Goal: Task Accomplishment & Management: Manage account settings

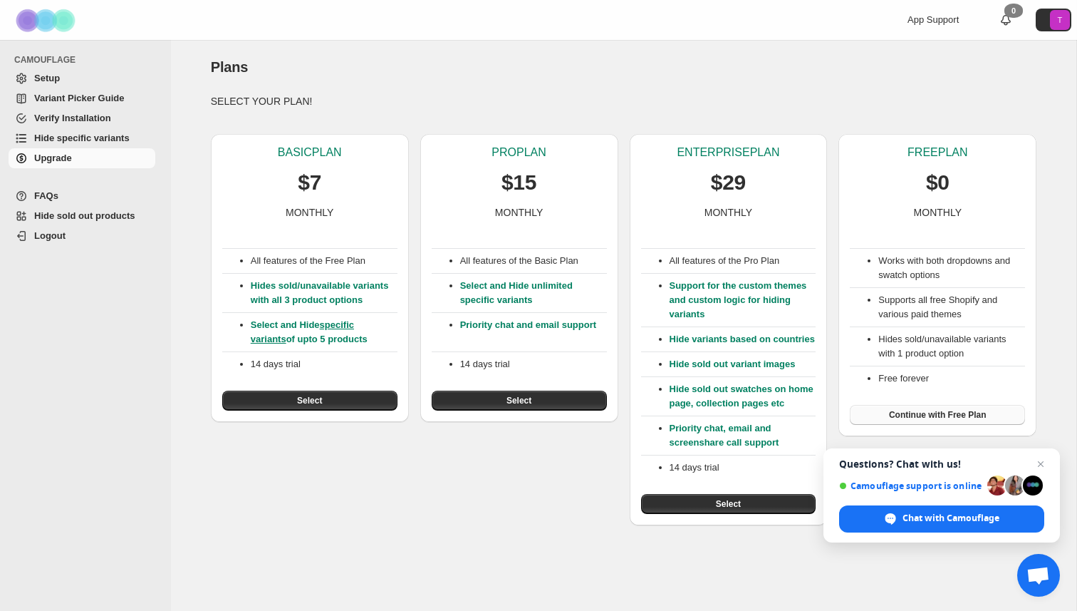
click at [961, 416] on span "Continue with Free Plan" at bounding box center [938, 414] width 98 height 11
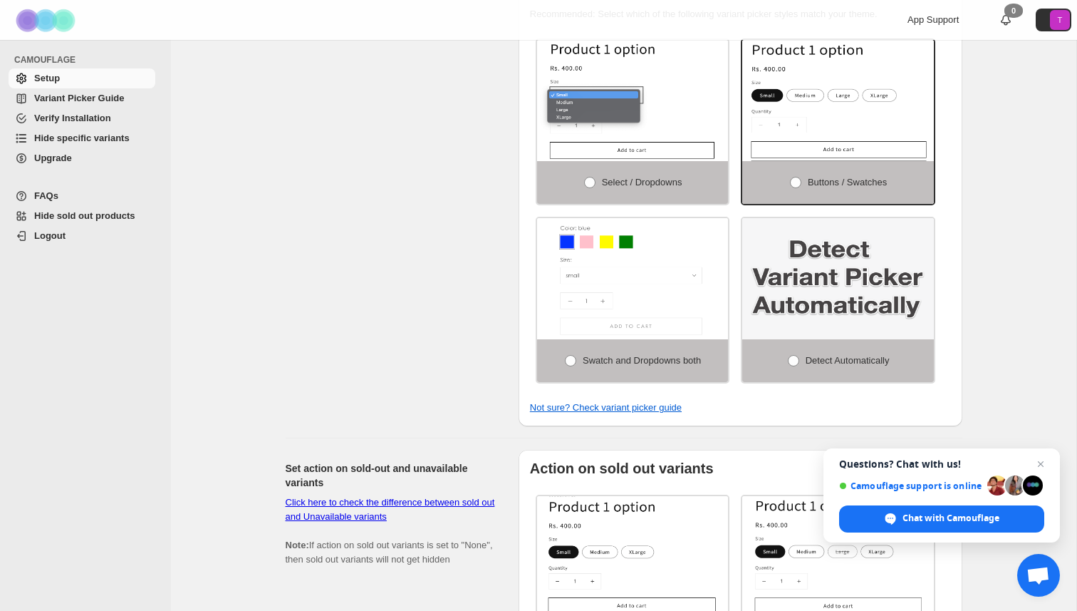
scroll to position [1167, 0]
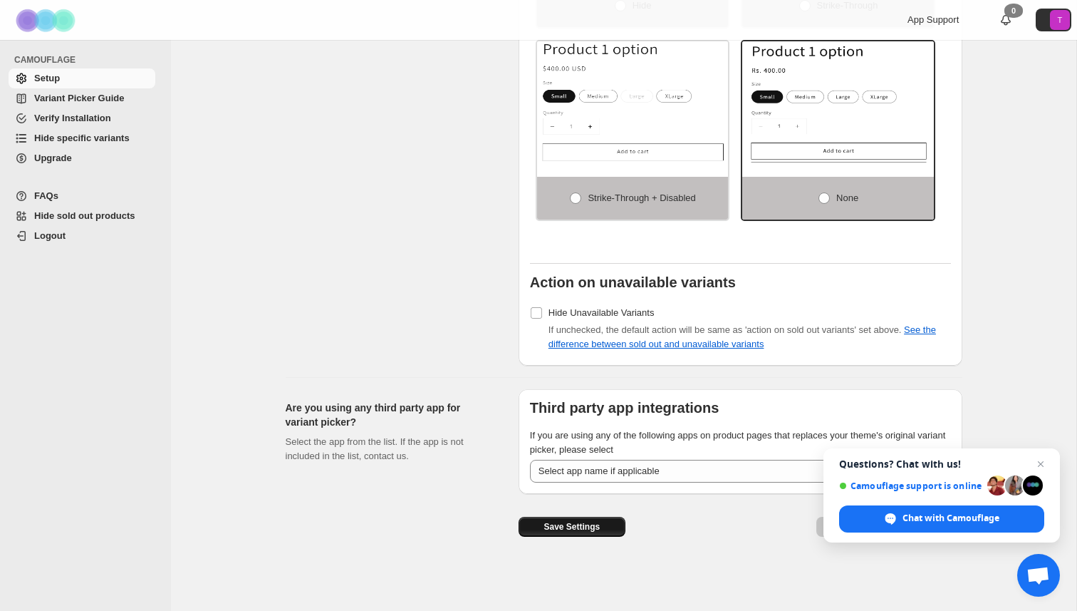
click at [562, 526] on span "Save Settings" at bounding box center [572, 526] width 56 height 11
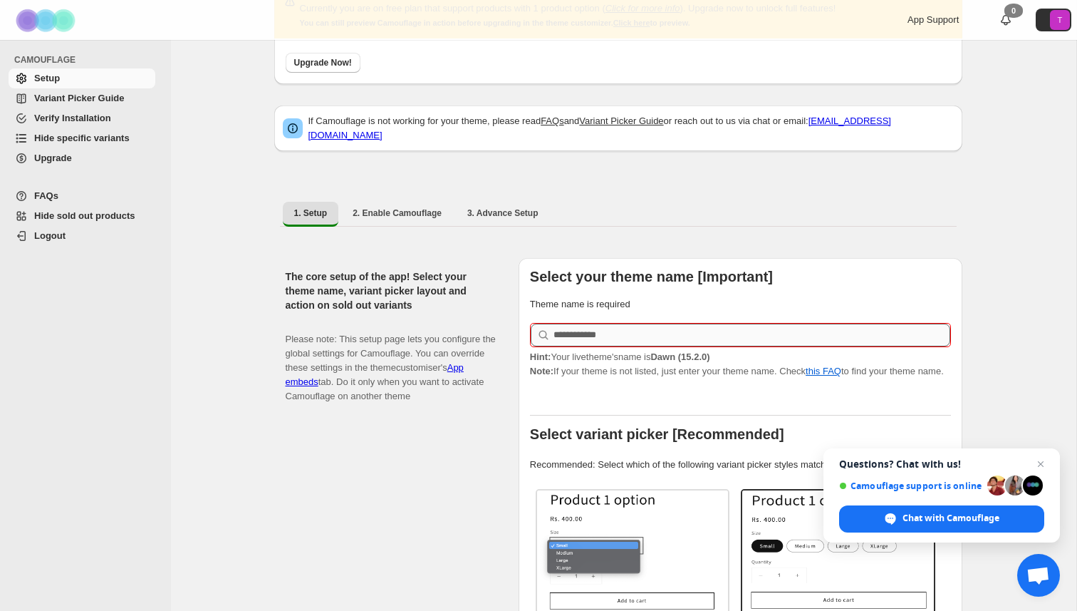
scroll to position [103, 0]
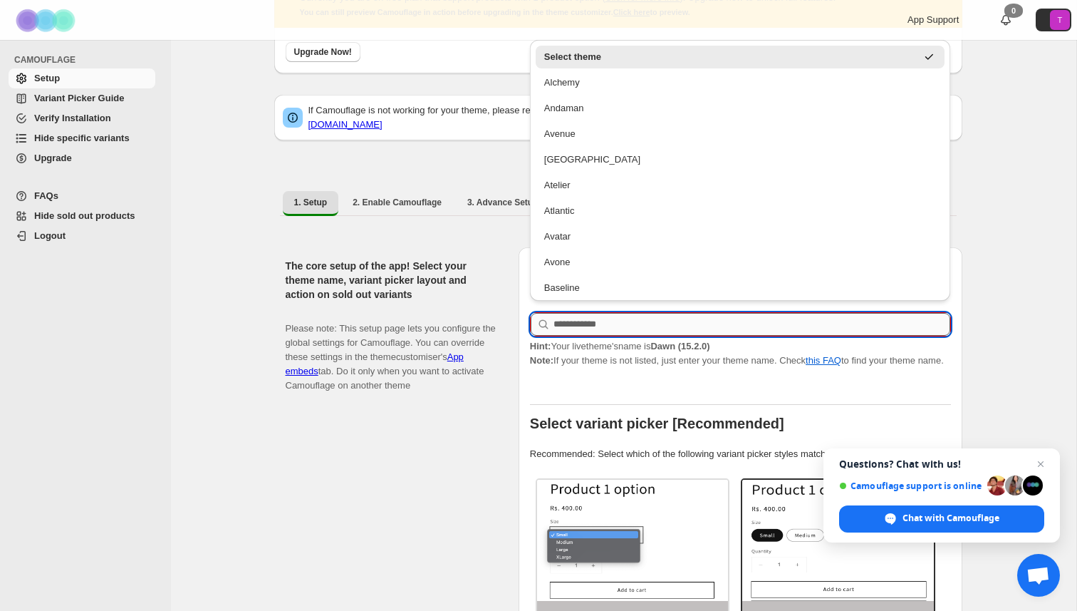
click at [673, 321] on input "text" at bounding box center [752, 324] width 397 height 23
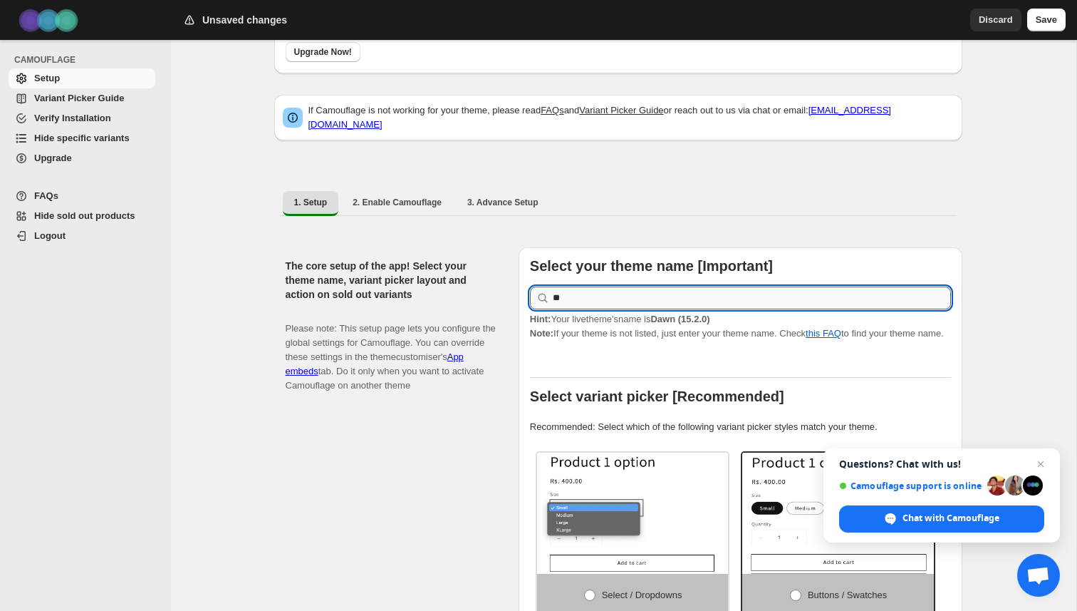
click at [584, 296] on input "**" at bounding box center [752, 297] width 398 height 23
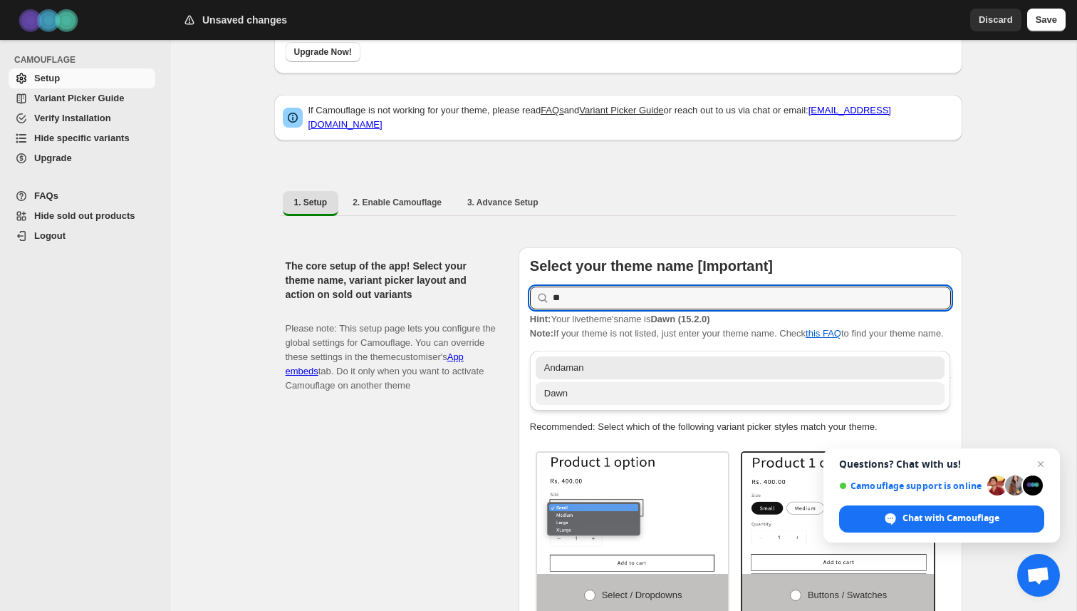
click at [573, 398] on div "Dawn" at bounding box center [740, 393] width 393 height 14
type input "****"
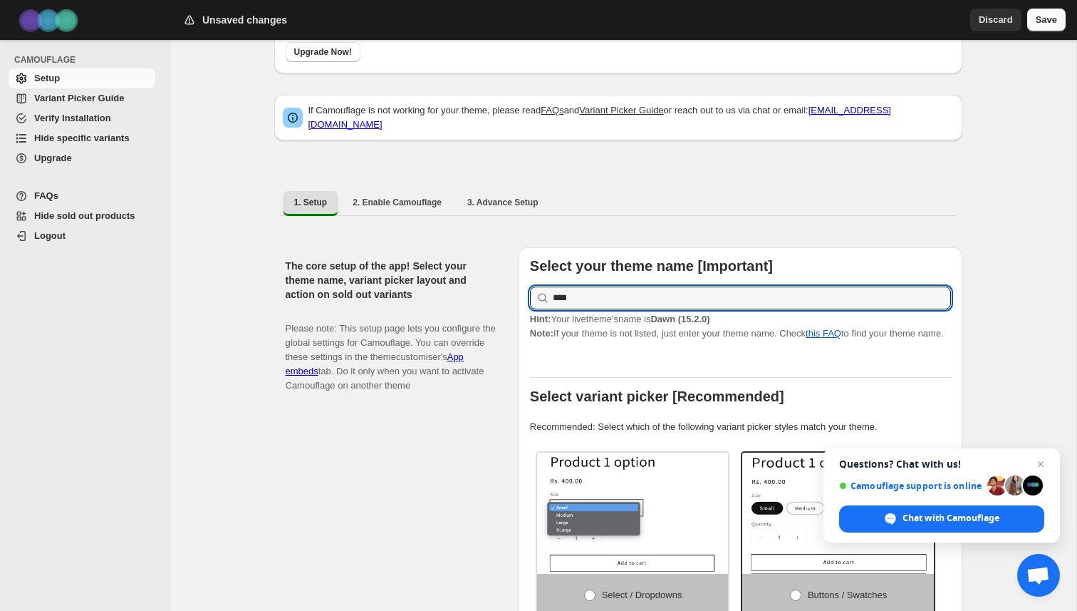
click at [1057, 24] on button "Save" at bounding box center [1046, 20] width 38 height 23
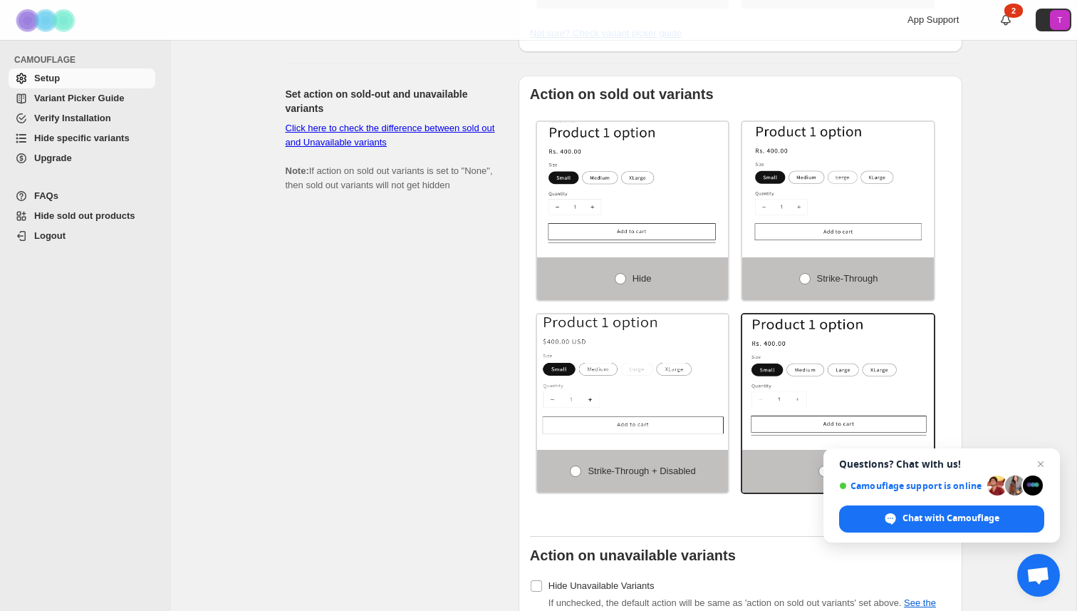
scroll to position [898, 0]
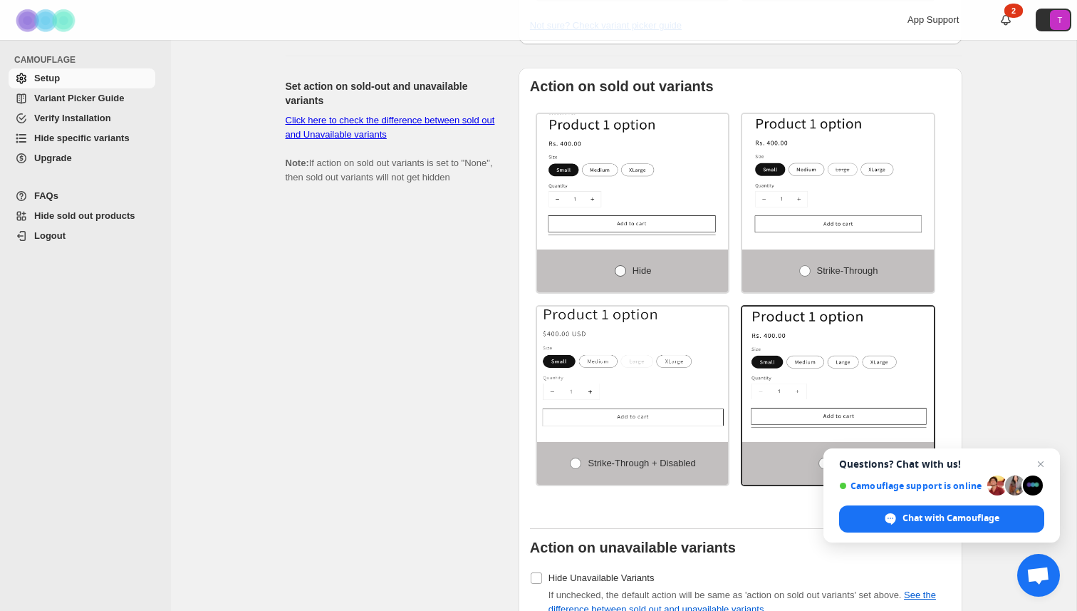
click at [638, 276] on span "Hide" at bounding box center [642, 270] width 19 height 11
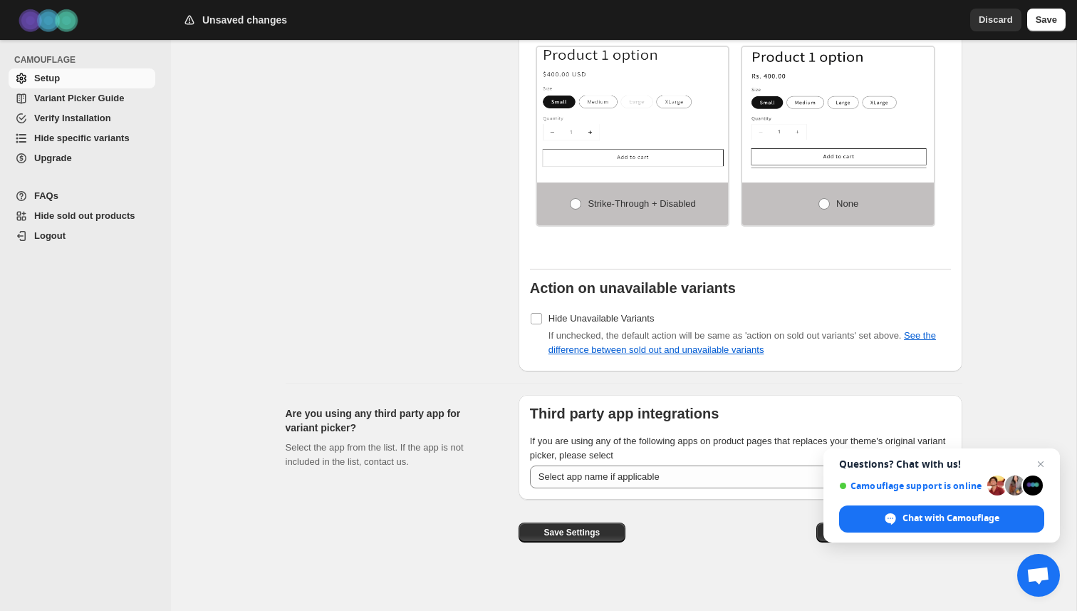
scroll to position [1167, 0]
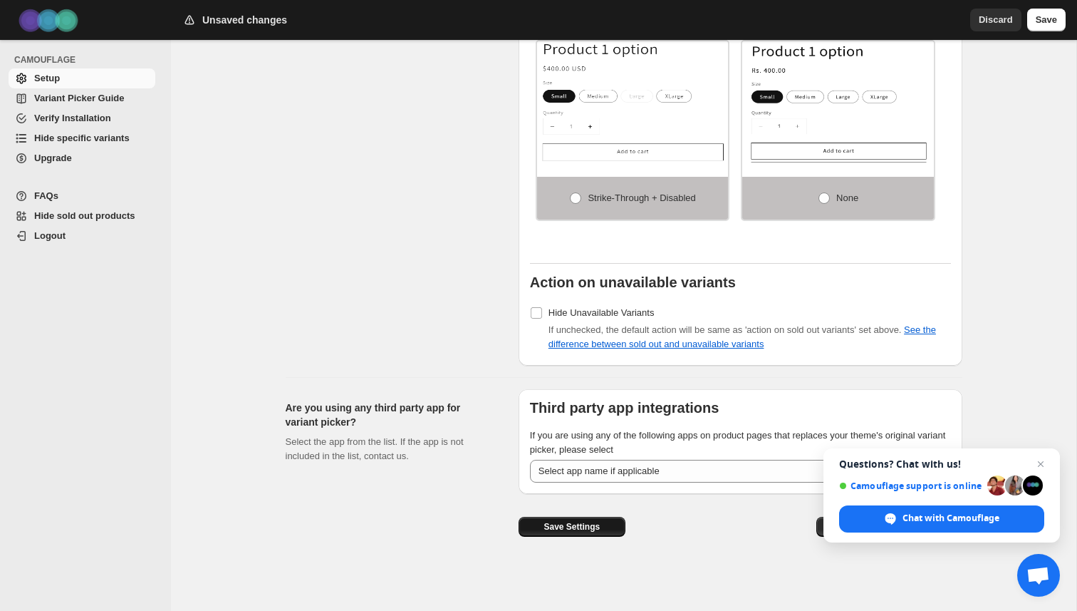
click at [591, 530] on span "Save Settings" at bounding box center [572, 526] width 56 height 11
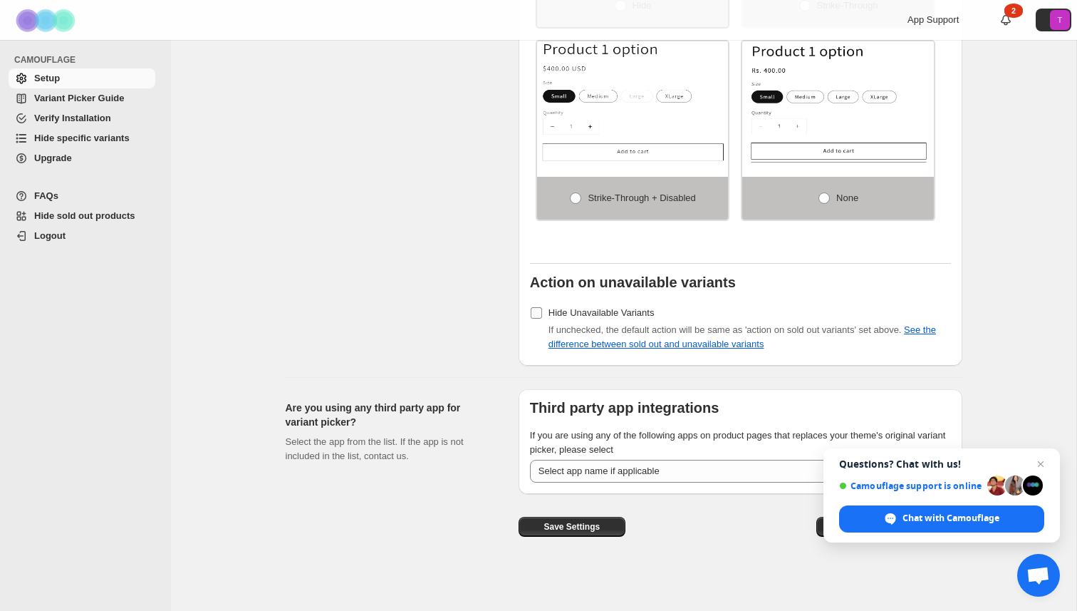
click at [564, 313] on span "Hide Unavailable Variants" at bounding box center [602, 312] width 106 height 11
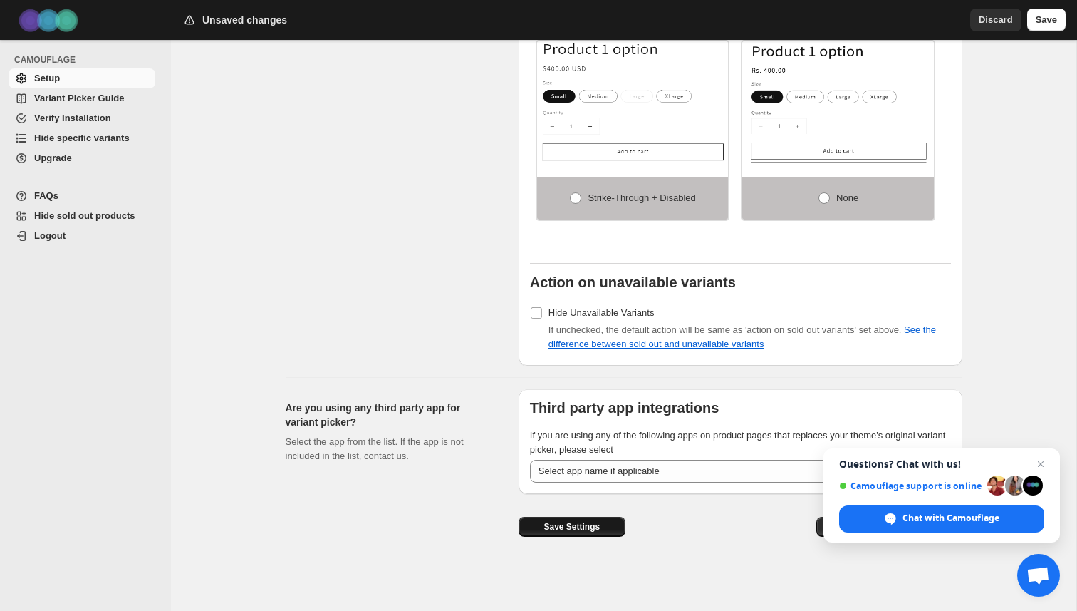
click at [580, 521] on span "Save Settings" at bounding box center [572, 526] width 56 height 11
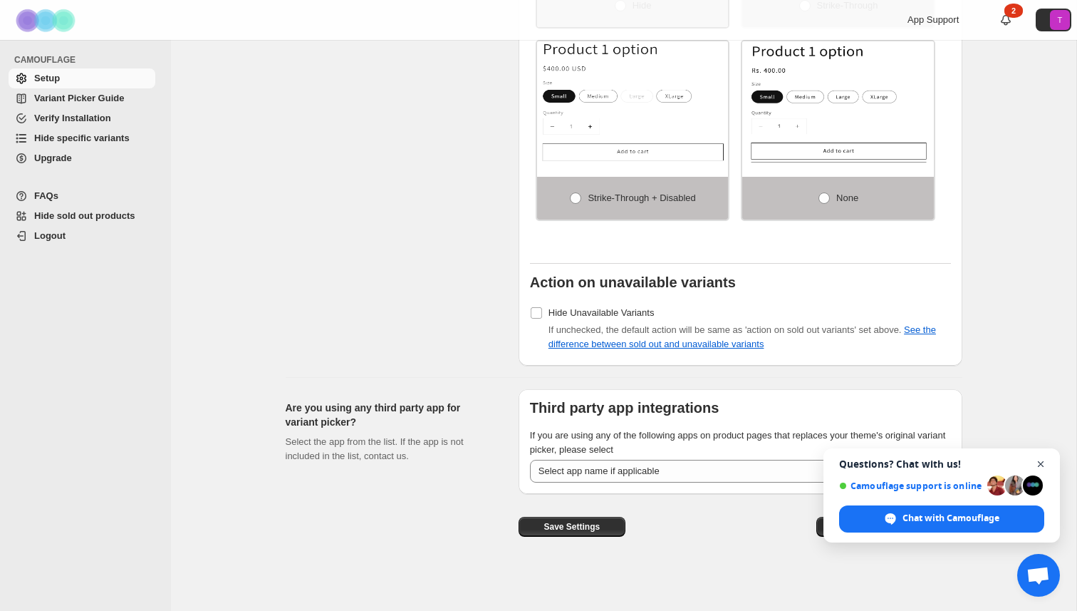
click at [1039, 462] on span "Open chat" at bounding box center [1041, 464] width 18 height 18
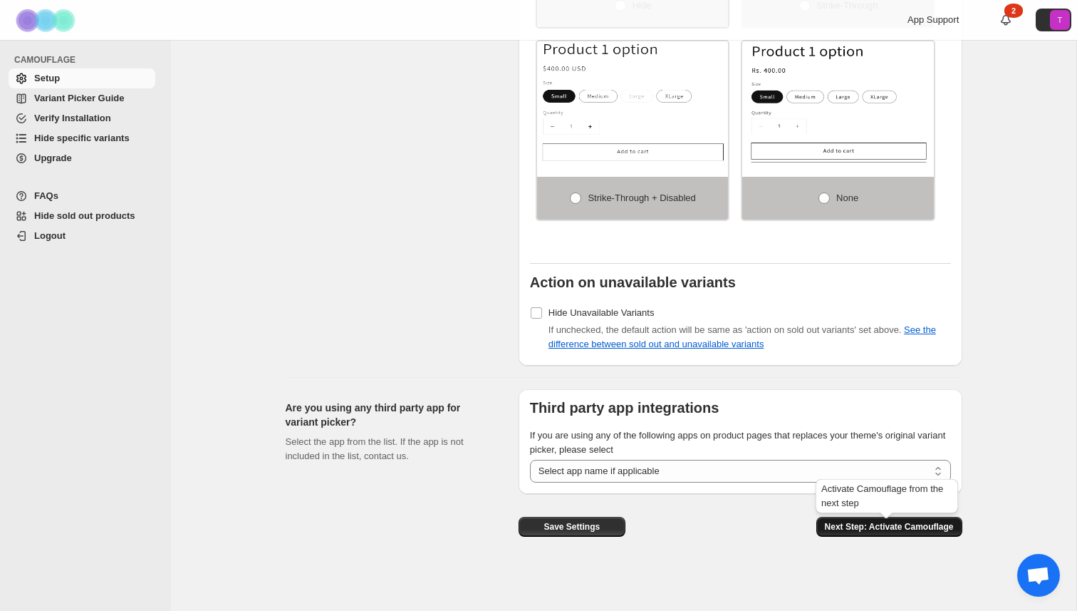
click at [913, 525] on span "Next Step: Activate Camouflage" at bounding box center [889, 526] width 129 height 11
select select "**********"
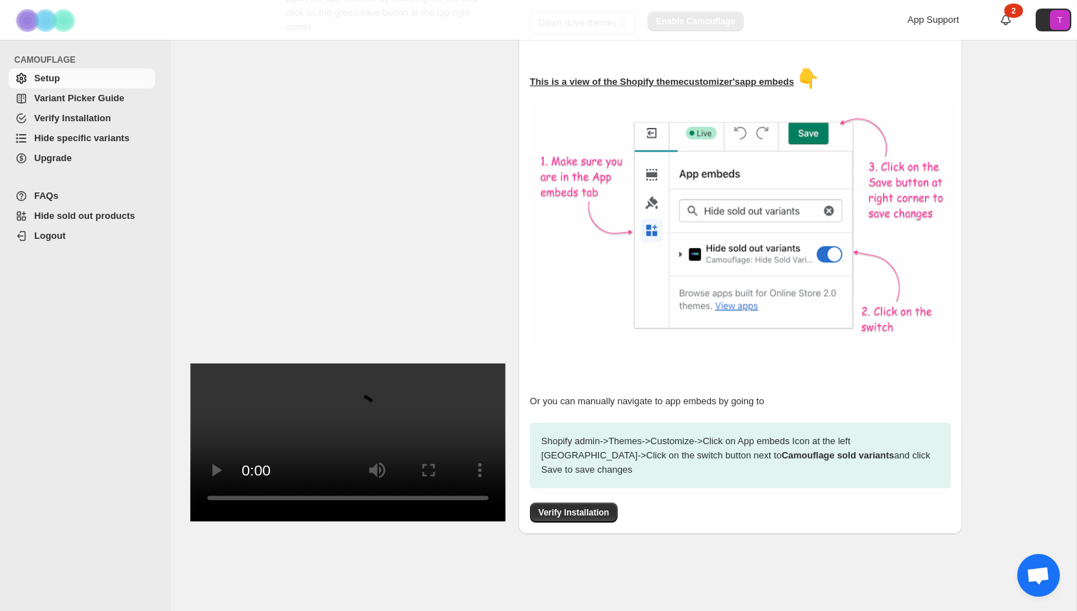
scroll to position [381, 0]
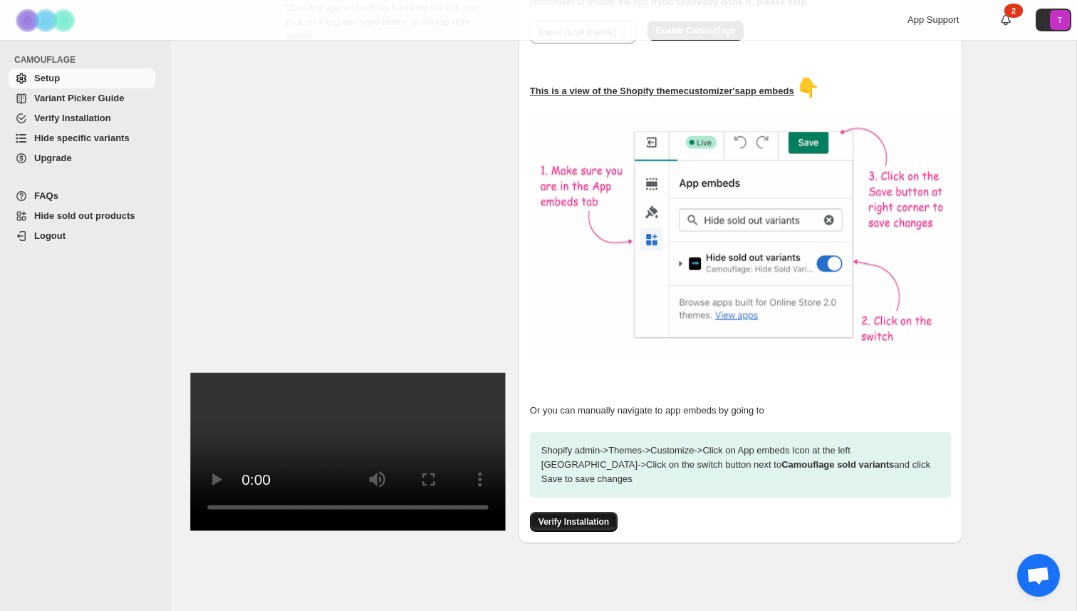
click at [569, 516] on span "Verify Installation" at bounding box center [574, 521] width 71 height 11
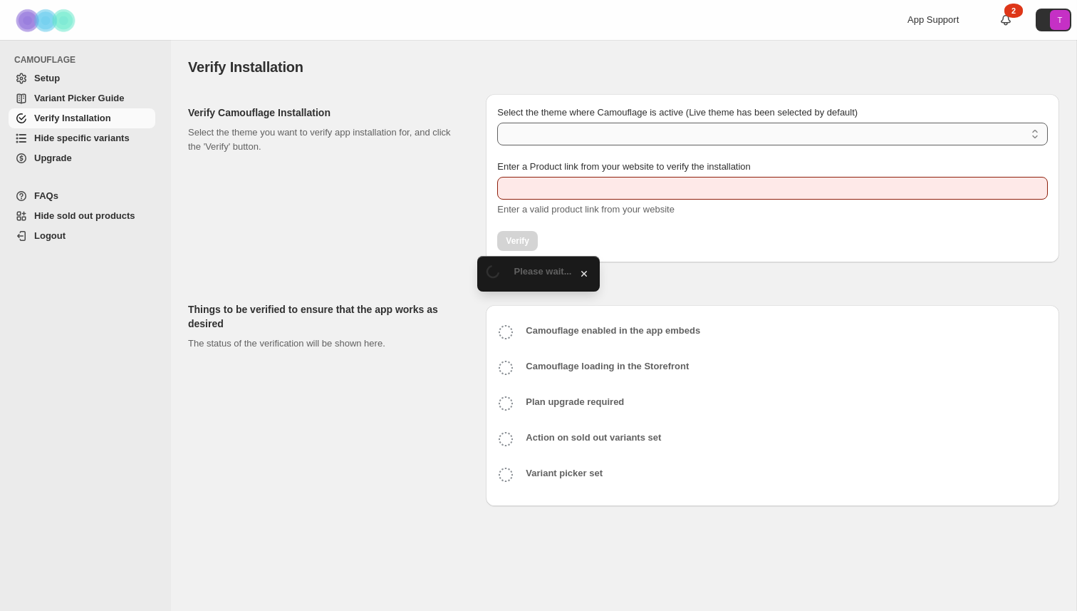
type input "**********"
select select "**********"
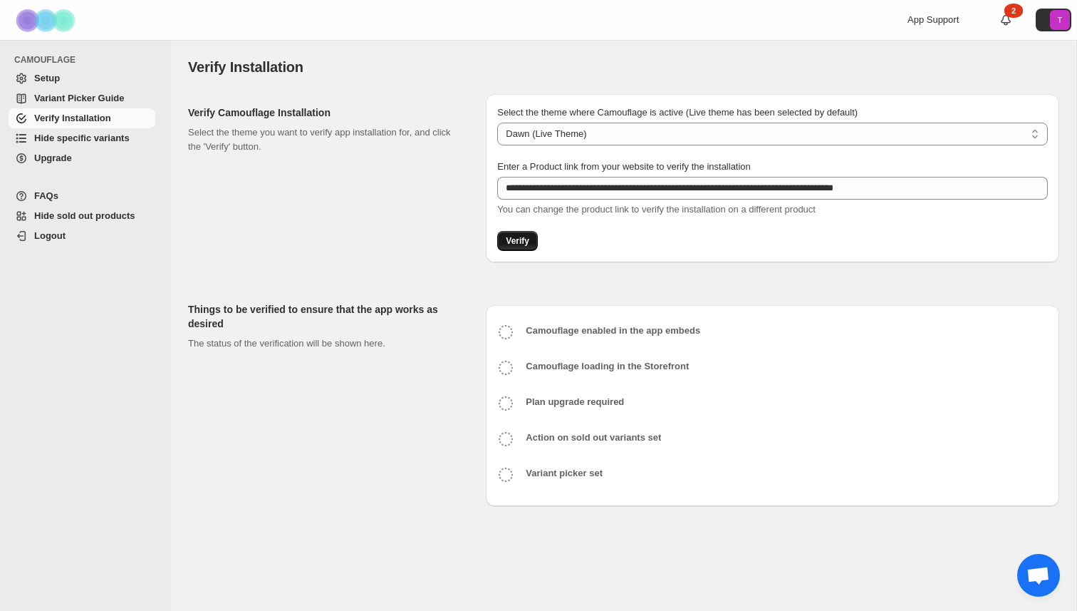
click at [516, 235] on span "Verify" at bounding box center [518, 240] width 24 height 11
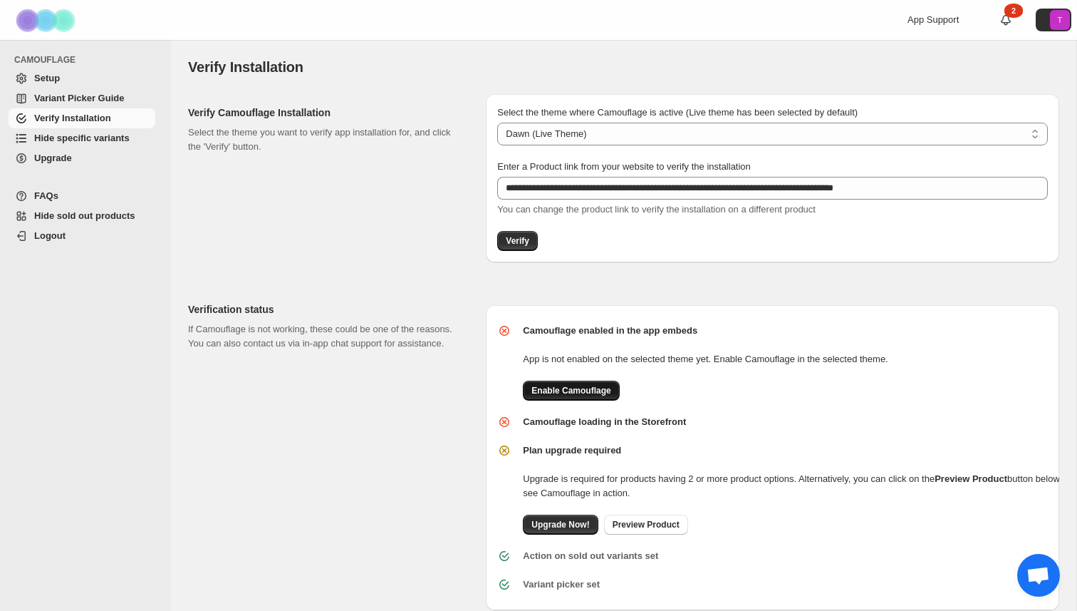
click at [576, 393] on span "Enable Camouflage" at bounding box center [570, 390] width 79 height 11
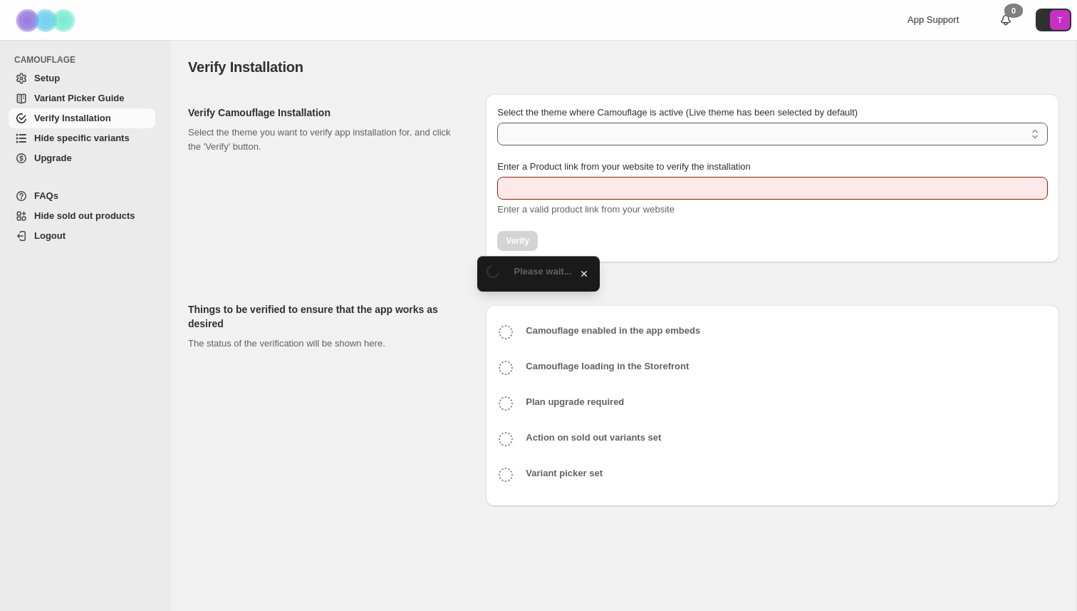
click at [557, 130] on select "Select the theme where Camouflage is active (Live theme has been selected by de…" at bounding box center [772, 134] width 551 height 23
click at [566, 137] on select "Select the theme where Camouflage is active (Live theme has been selected by de…" at bounding box center [772, 134] width 551 height 23
type input "**********"
select select "**********"
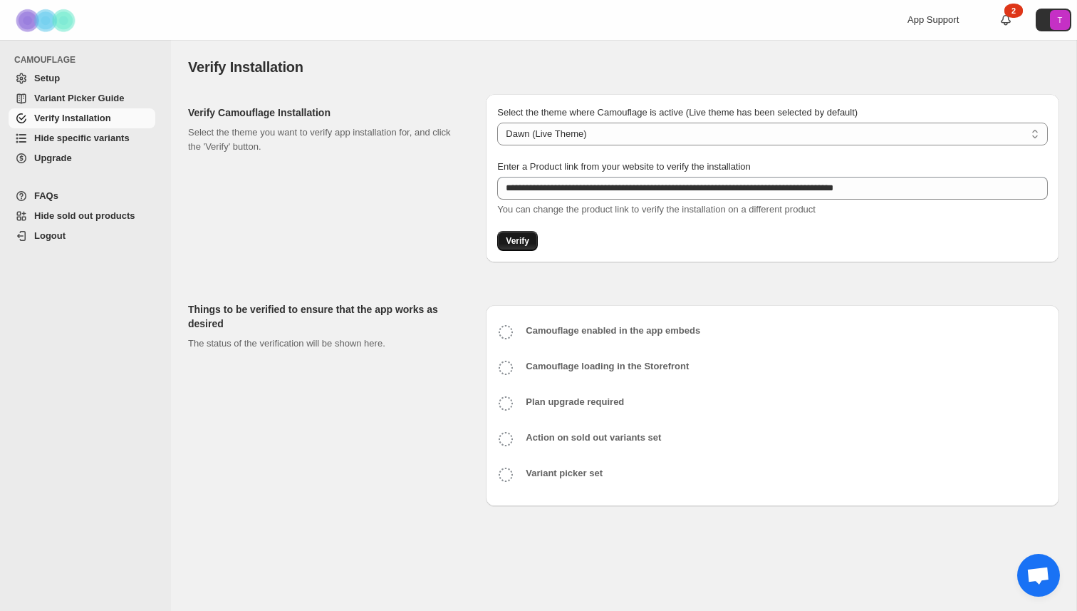
click at [526, 244] on span "Verify" at bounding box center [518, 240] width 24 height 11
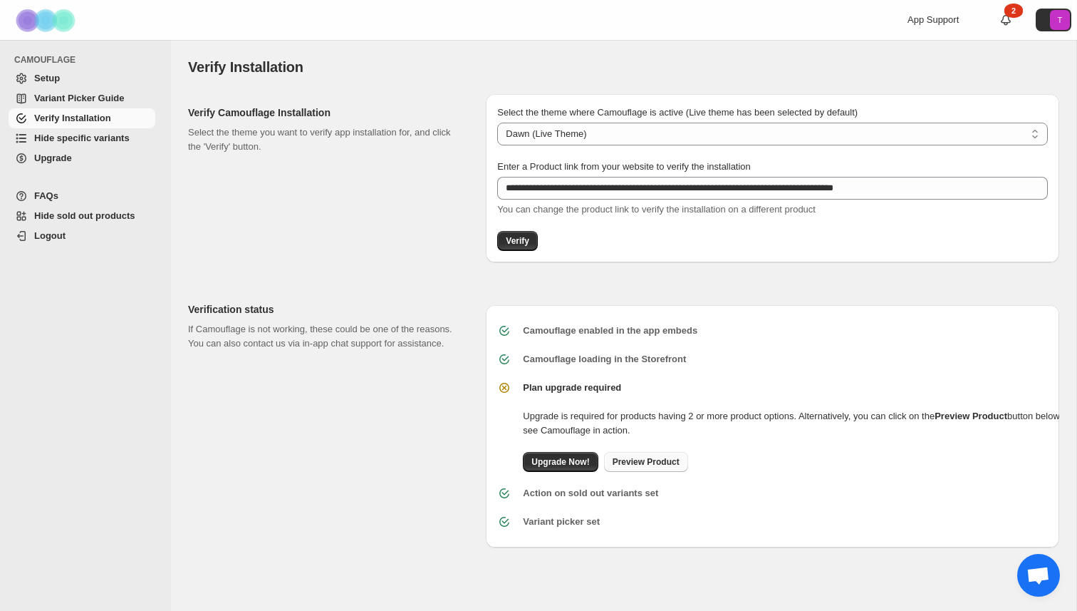
click at [658, 459] on span "Preview Product" at bounding box center [646, 461] width 67 height 11
click at [1004, 414] on b "Preview Product" at bounding box center [971, 415] width 73 height 11
click at [563, 465] on span "Upgrade Now!" at bounding box center [560, 461] width 58 height 11
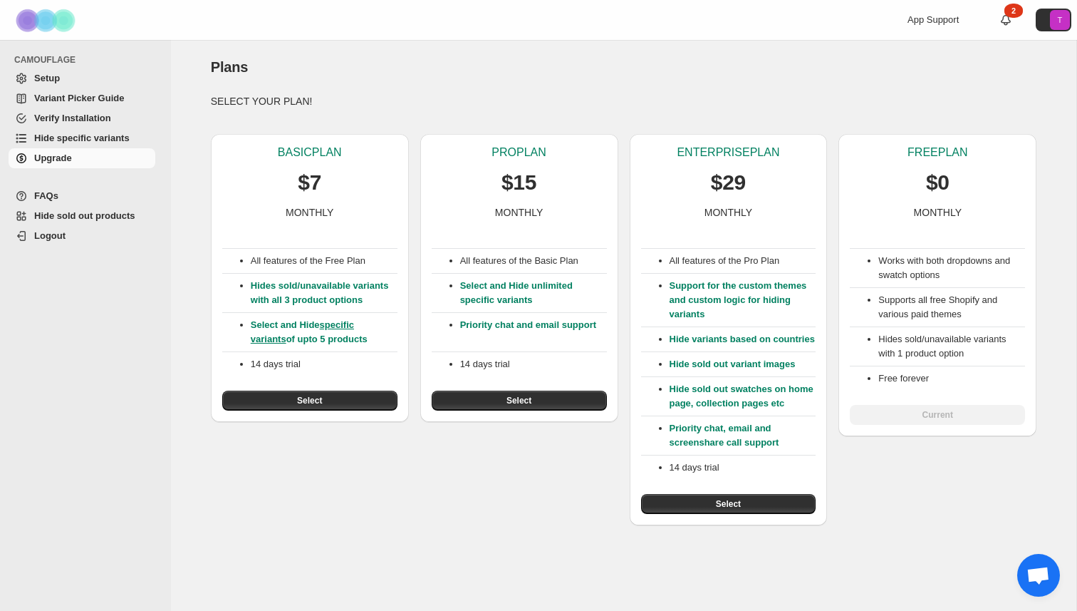
click at [56, 76] on span "Setup" at bounding box center [47, 78] width 26 height 11
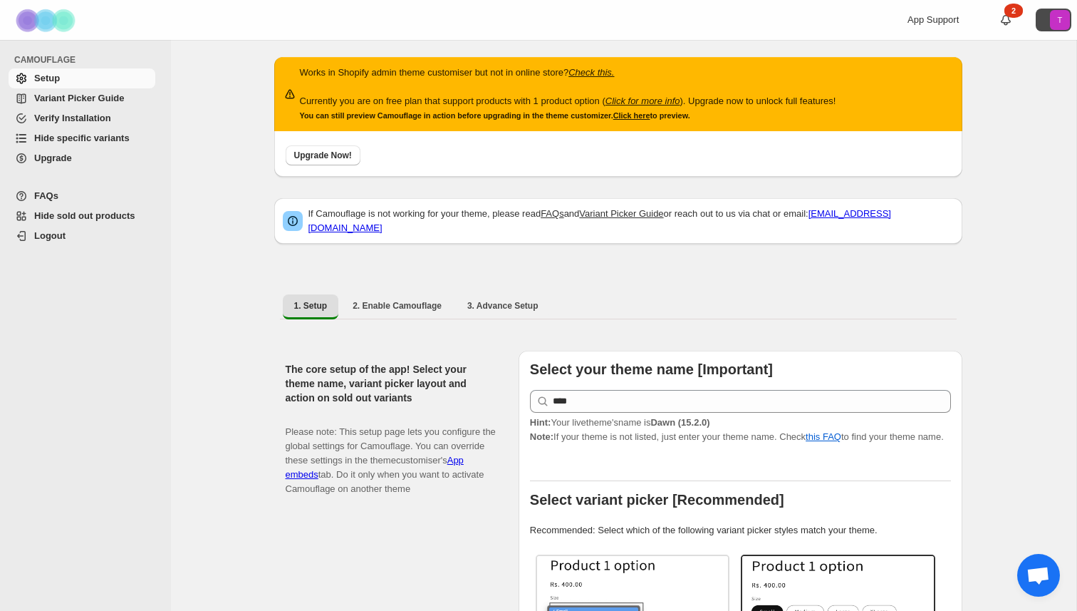
click at [1050, 24] on icon "T" at bounding box center [1060, 20] width 20 height 20
click at [503, 300] on span "3. Advance Setup" at bounding box center [502, 305] width 71 height 11
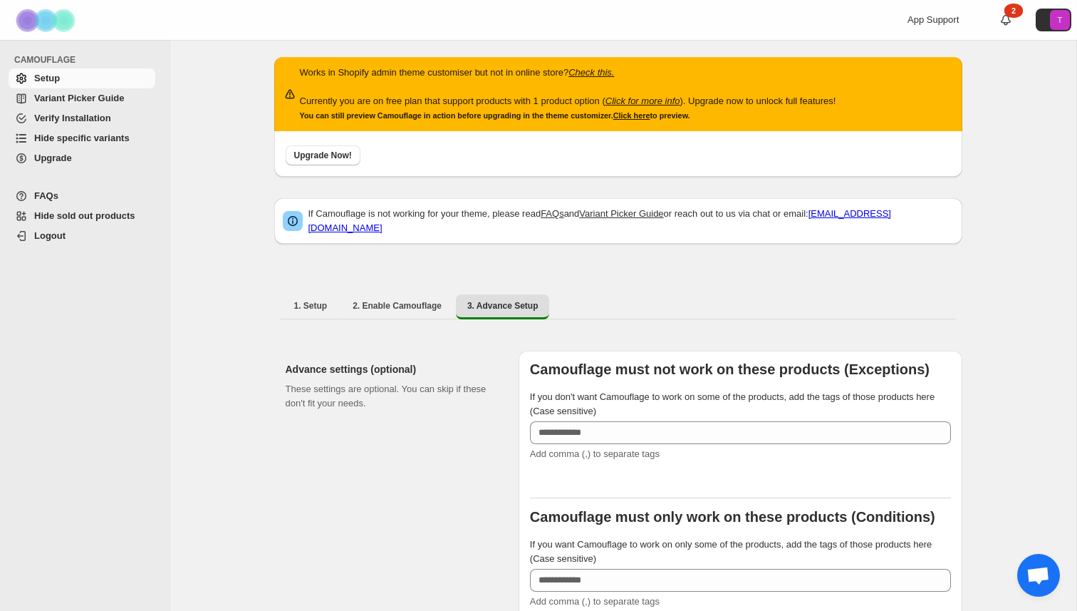
click at [48, 194] on span "FAQs" at bounding box center [46, 195] width 24 height 11
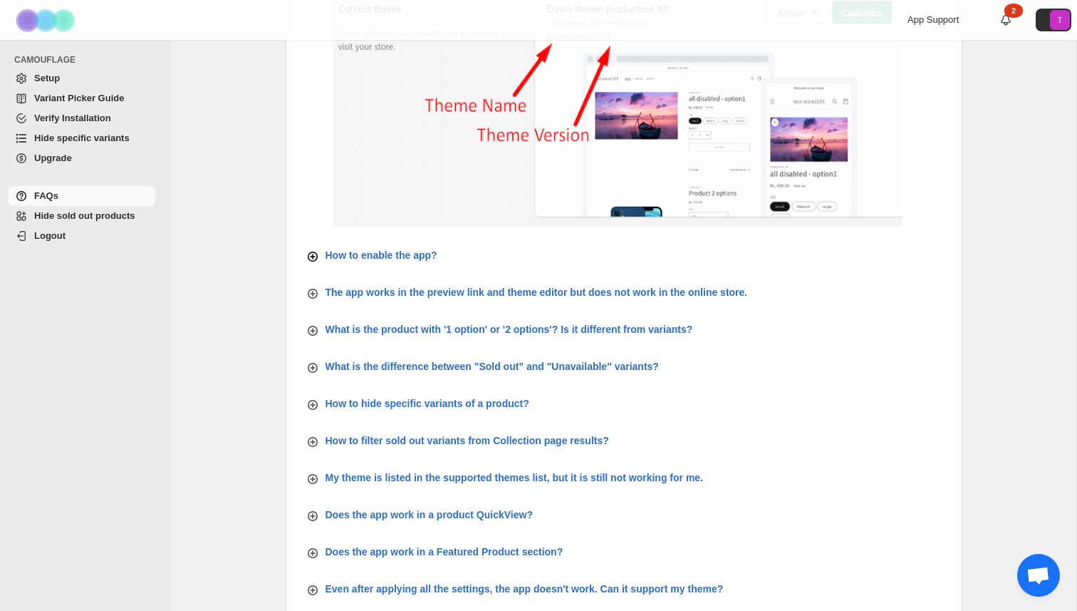
scroll to position [472, 0]
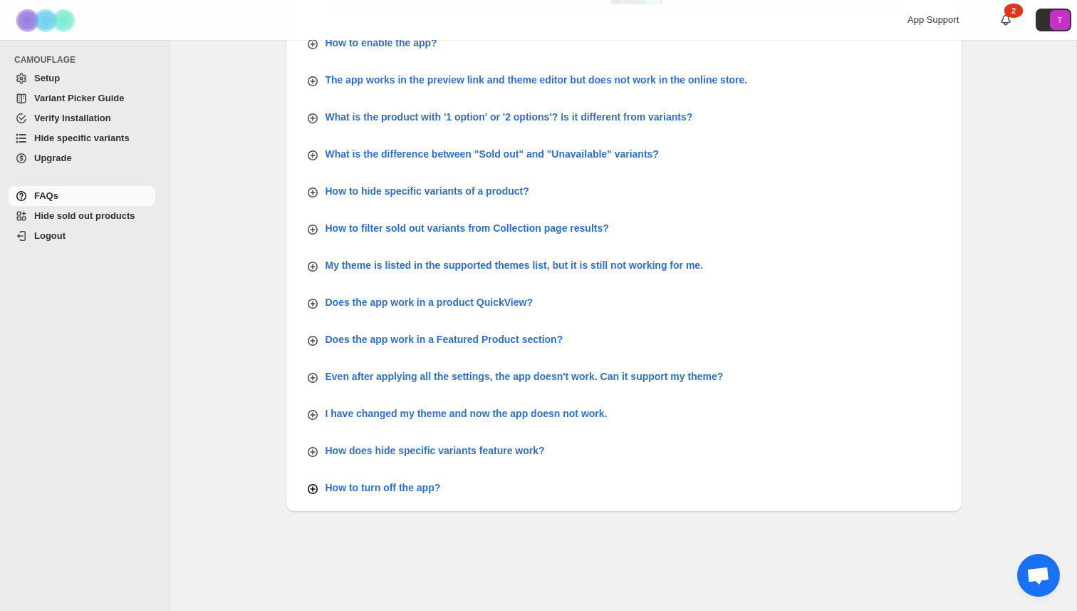
click at [393, 420] on p "How to turn off the app?" at bounding box center [467, 413] width 282 height 14
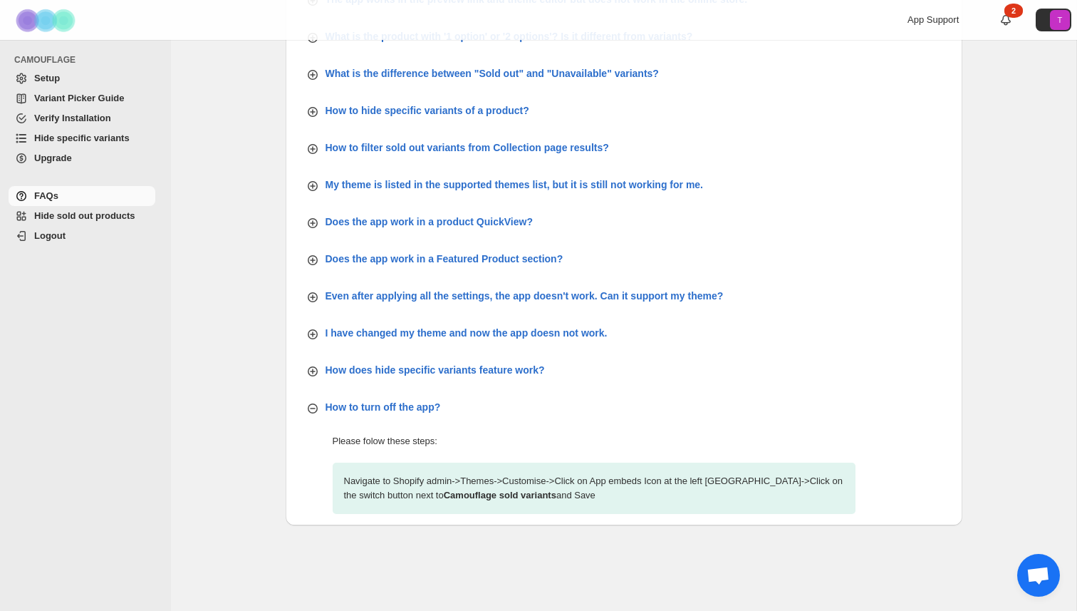
scroll to position [566, 0]
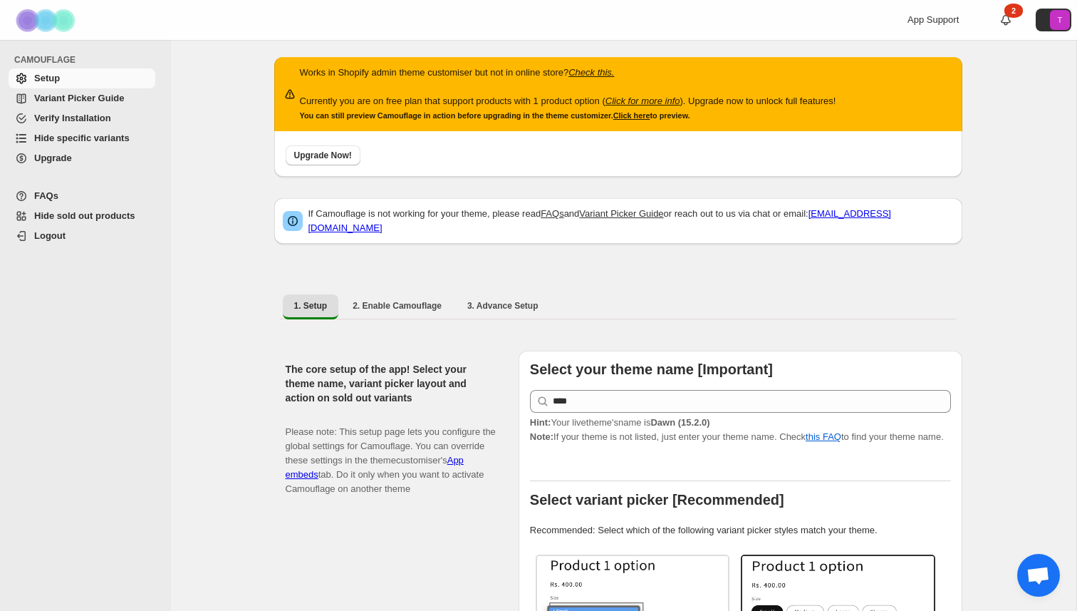
click at [108, 137] on span "Hide specific variants" at bounding box center [81, 138] width 95 height 11
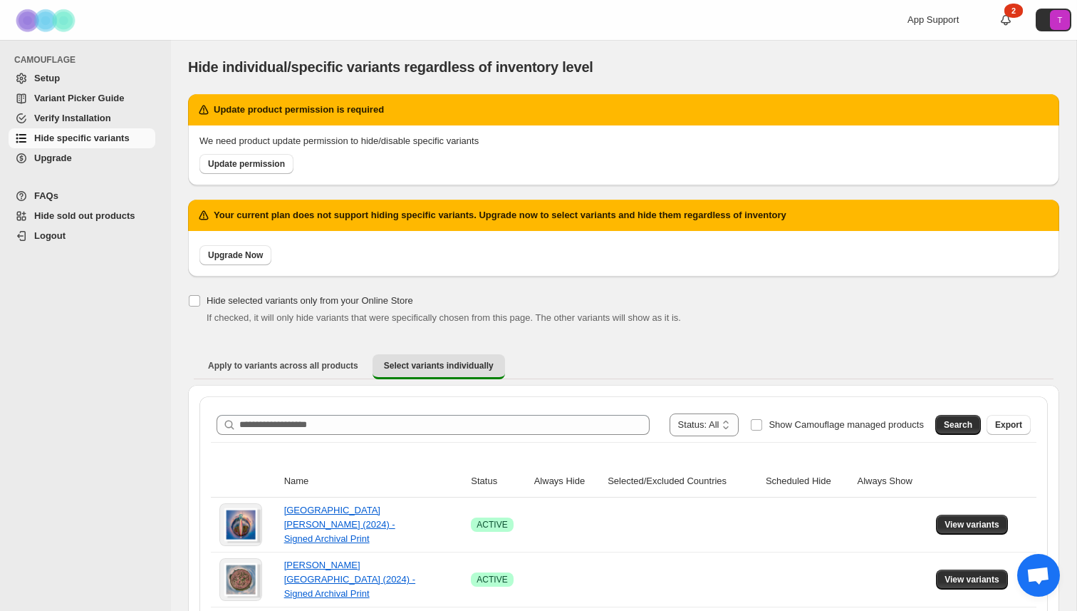
click at [51, 238] on span "Logout" at bounding box center [49, 235] width 31 height 11
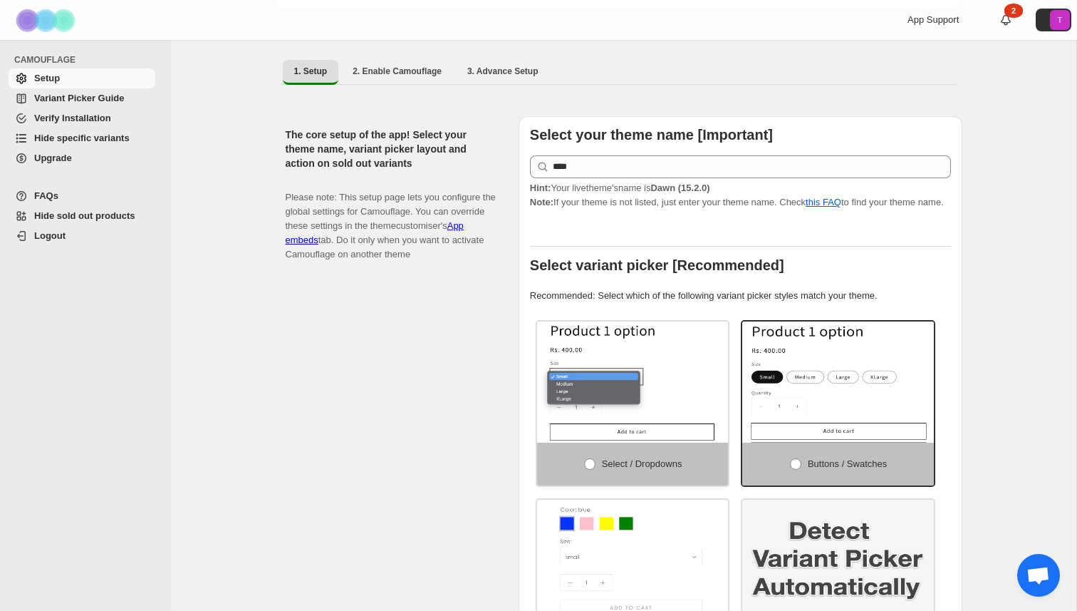
scroll to position [239, 0]
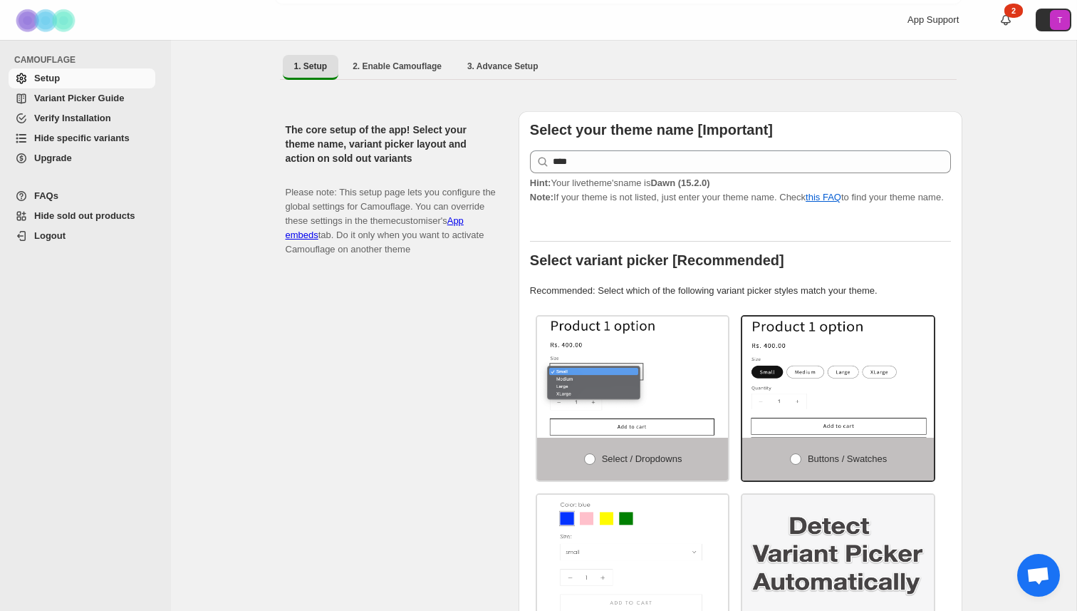
click at [70, 157] on span "Upgrade" at bounding box center [53, 157] width 38 height 11
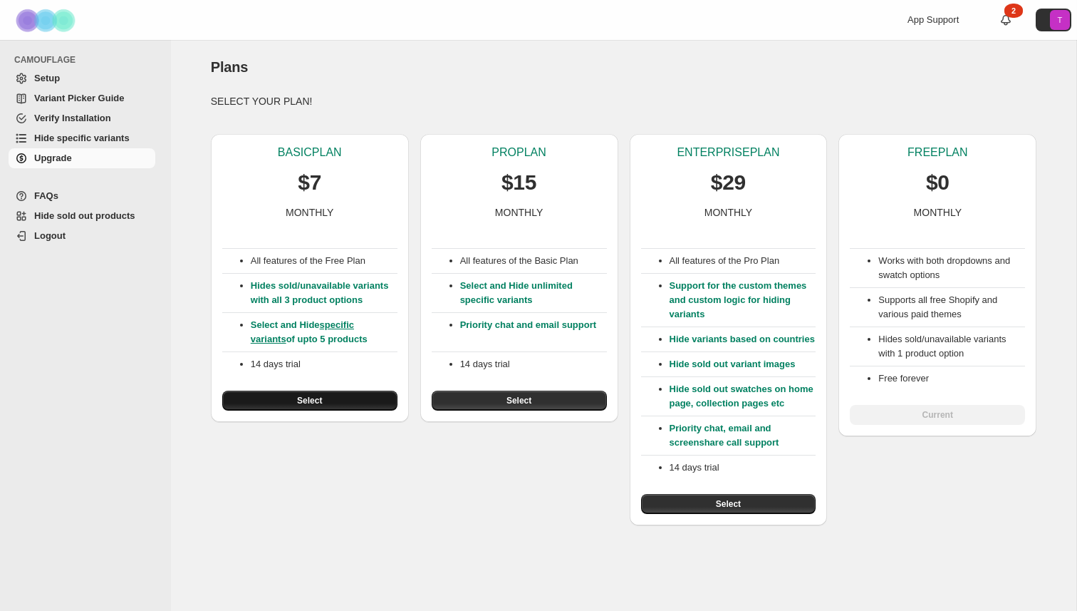
click at [347, 396] on button "Select" at bounding box center [309, 400] width 175 height 20
